Goal: Check status: Check status

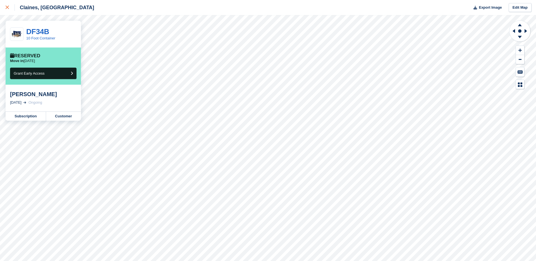
click at [11, 9] on div at bounding box center [10, 7] width 9 height 7
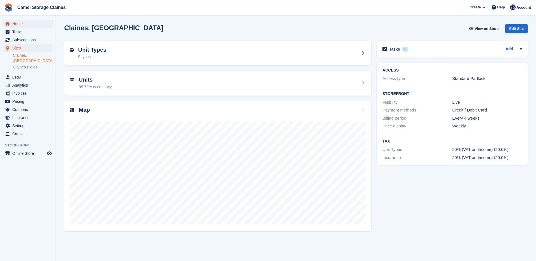
click at [27, 26] on span "Home" at bounding box center [29, 24] width 34 height 8
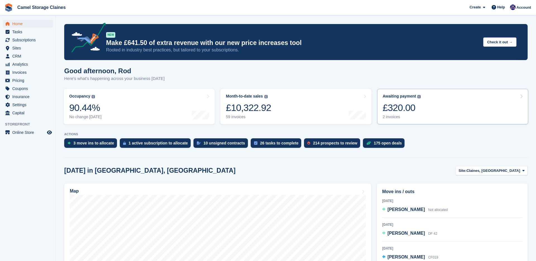
click at [406, 112] on div "£320.00" at bounding box center [402, 107] width 38 height 11
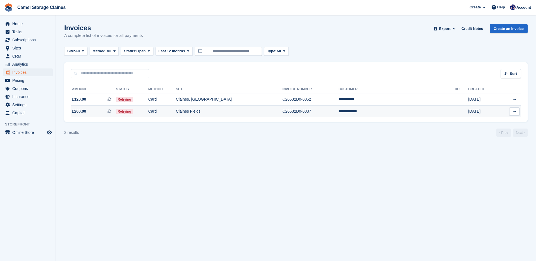
click at [176, 113] on td "Card" at bounding box center [162, 112] width 28 height 12
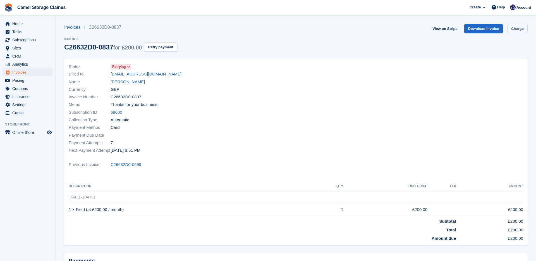
click at [518, 29] on link "Charge" at bounding box center [517, 28] width 20 height 9
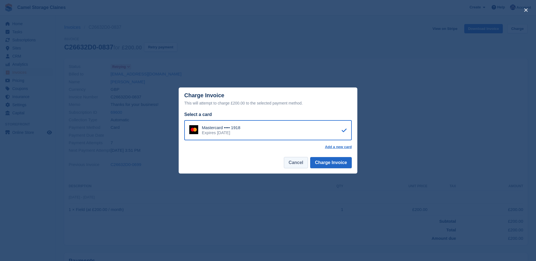
click at [289, 160] on button "Cancel" at bounding box center [296, 162] width 24 height 11
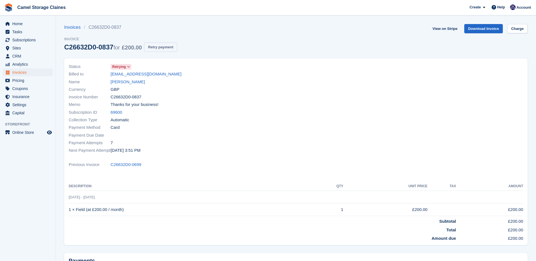
click at [167, 46] on button "Retry payment" at bounding box center [160, 46] width 33 height 9
